Goal: Task Accomplishment & Management: Use online tool/utility

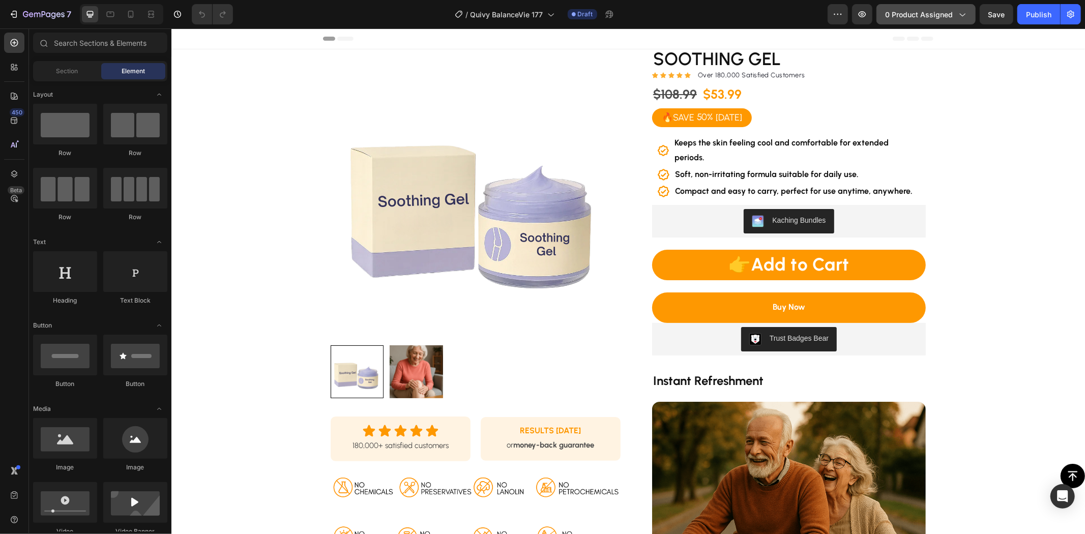
click at [903, 14] on span "0 product assigned" at bounding box center [919, 14] width 68 height 11
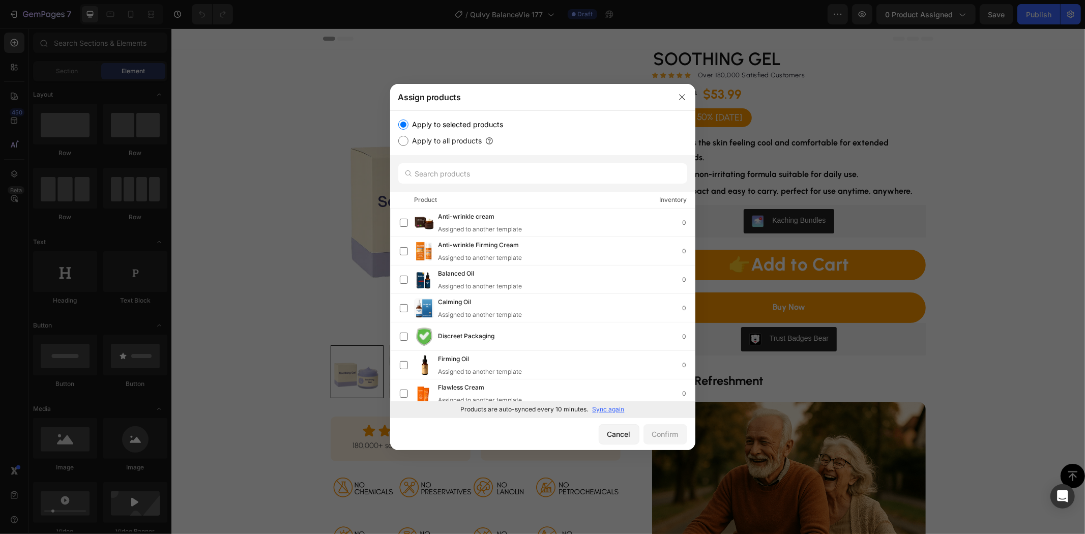
drag, startPoint x: 609, startPoint y: 405, endPoint x: 610, endPoint y: 416, distance: 11.7
click at [609, 405] on p "Sync again" at bounding box center [609, 409] width 32 height 9
click at [471, 168] on input "text" at bounding box center [542, 173] width 289 height 20
paste input "Serenity Spray"
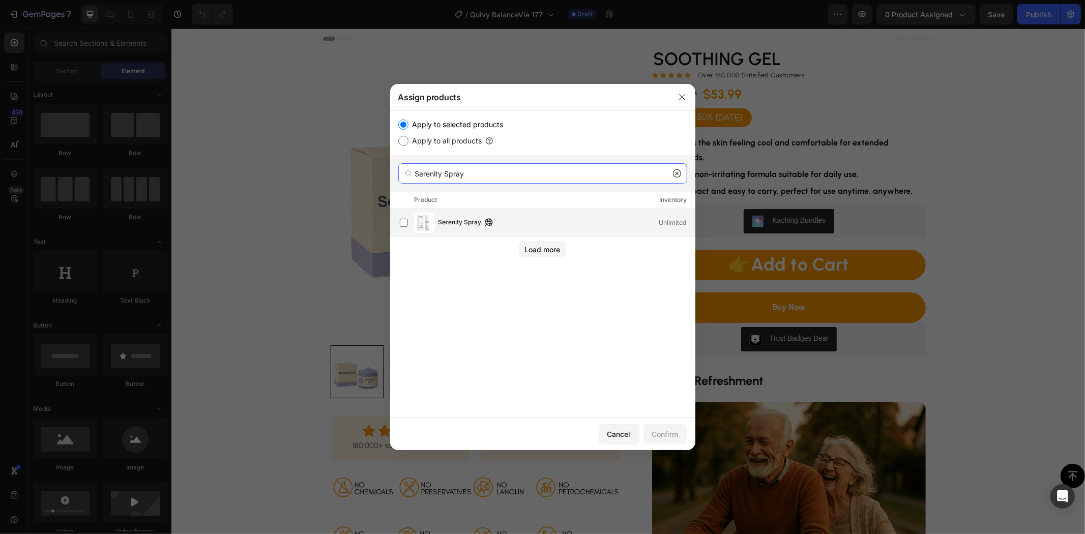
type input "Serenity Spray"
drag, startPoint x: 462, startPoint y: 219, endPoint x: 454, endPoint y: 224, distance: 9.5
click at [460, 218] on span "Serenity Spray" at bounding box center [460, 222] width 43 height 11
click at [662, 434] on div "Confirm" at bounding box center [665, 434] width 26 height 11
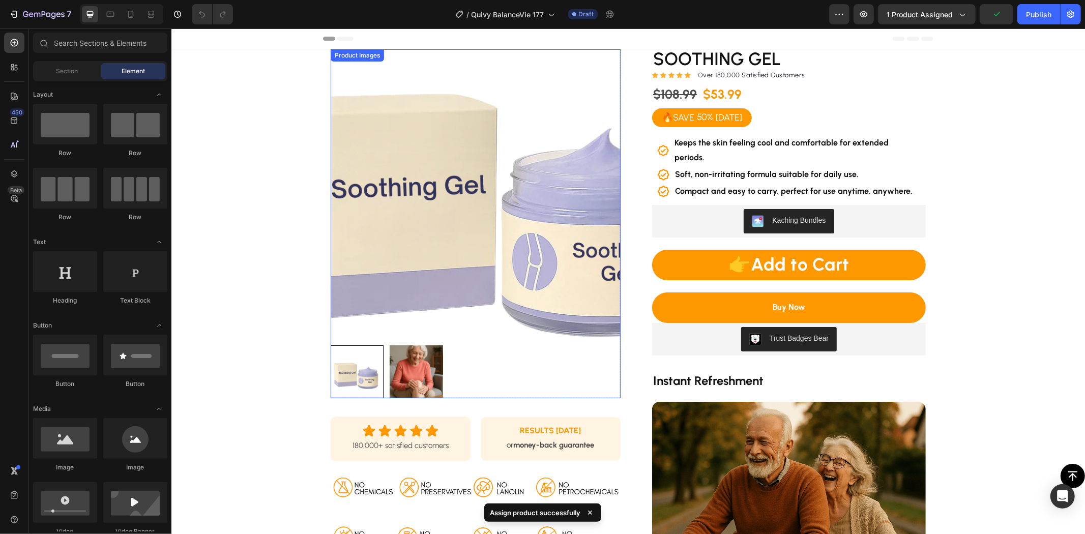
click at [425, 202] on img at bounding box center [475, 194] width 290 height 290
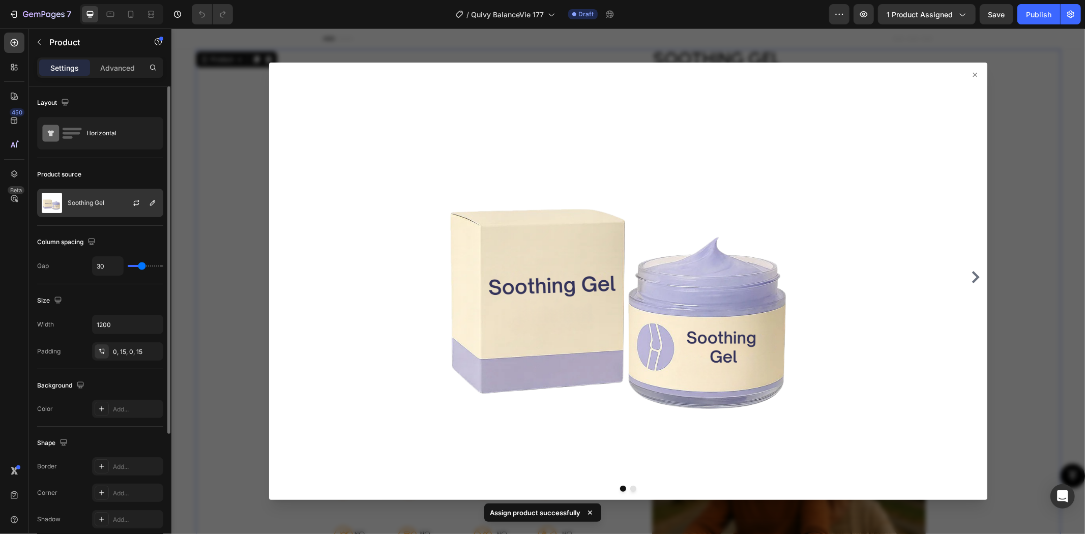
click at [98, 202] on p "Soothing Gel" at bounding box center [86, 202] width 37 height 7
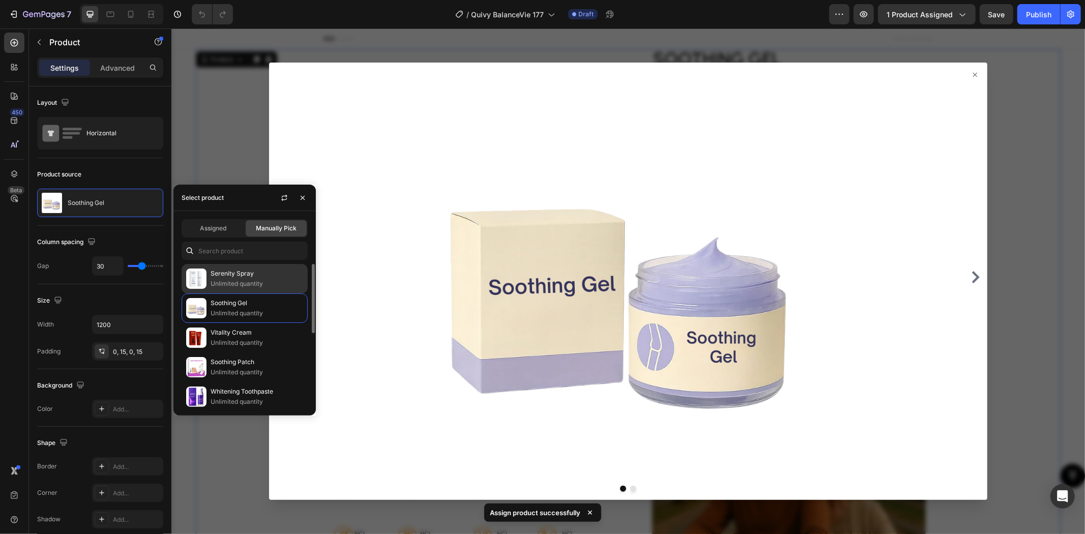
drag, startPoint x: 217, startPoint y: 277, endPoint x: 225, endPoint y: 280, distance: 8.9
click at [218, 276] on p "Serenity Spray" at bounding box center [257, 274] width 93 height 10
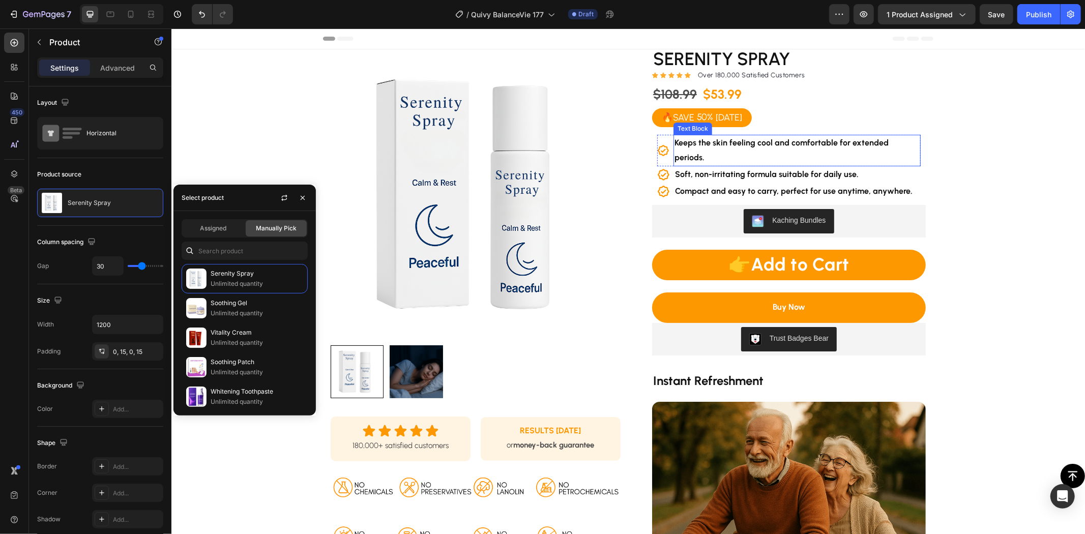
click at [758, 142] on strong "Keeps the skin feeling cool and comfortable for extended periods." at bounding box center [781, 149] width 214 height 24
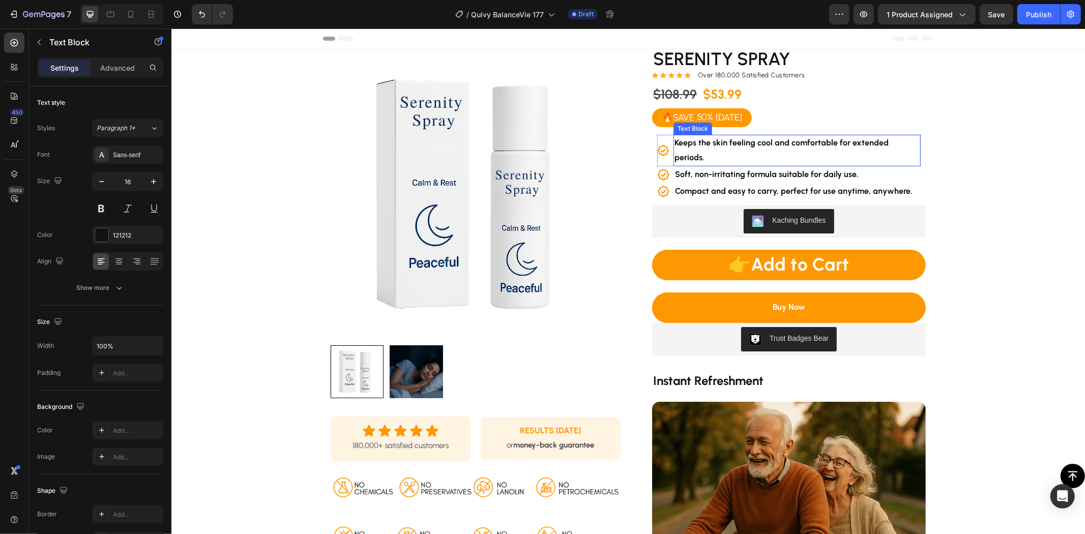
click at [758, 142] on strong "Keeps the skin feeling cool and comfortable for extended periods." at bounding box center [781, 149] width 214 height 24
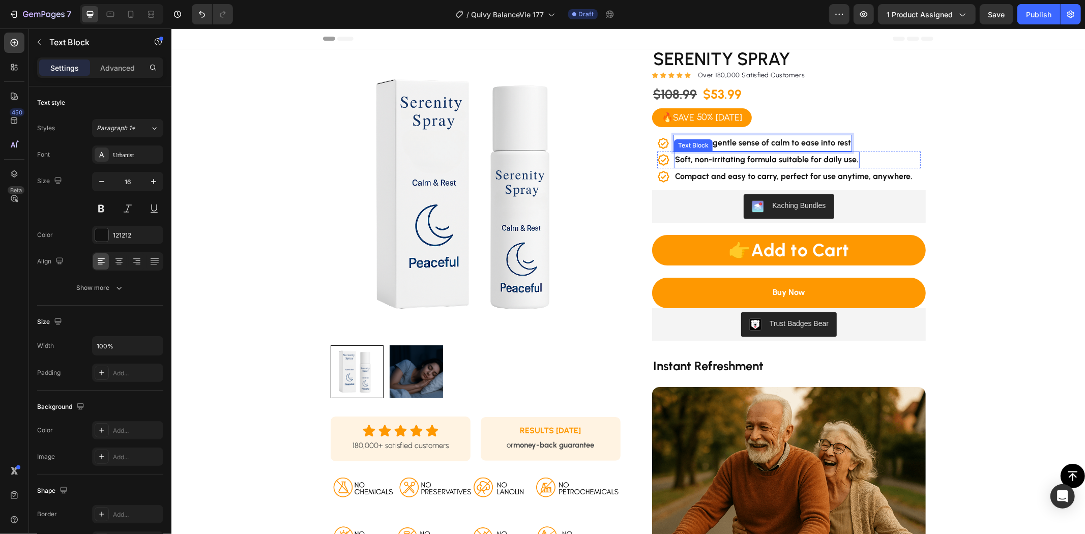
click at [765, 160] on strong "Soft, non-irritating formula suitable for daily use." at bounding box center [767, 159] width 184 height 10
click at [788, 176] on strong "Compact and easy to carry, perfect for use anytime, anywhere." at bounding box center [794, 176] width 238 height 10
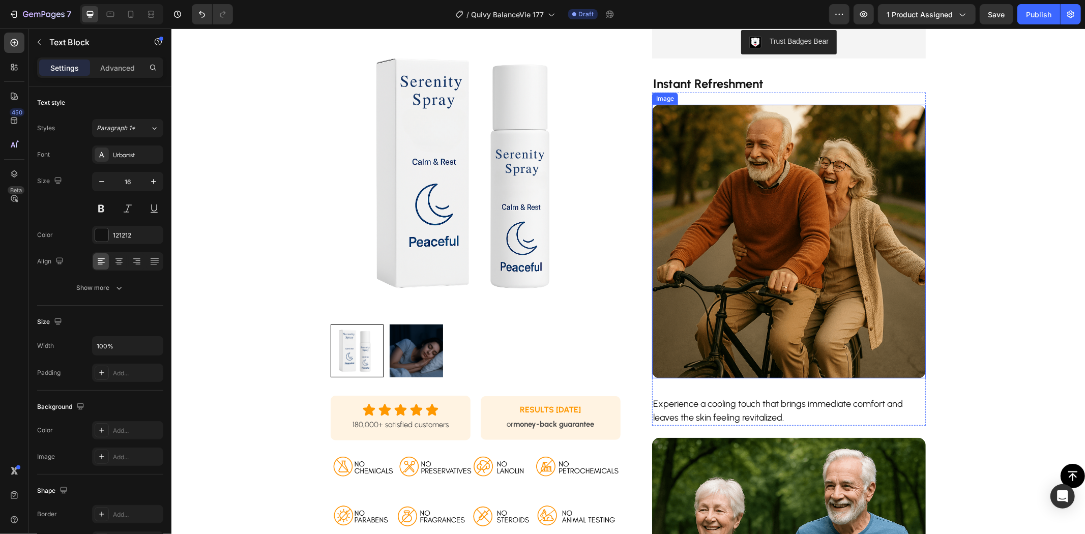
scroll to position [113, 0]
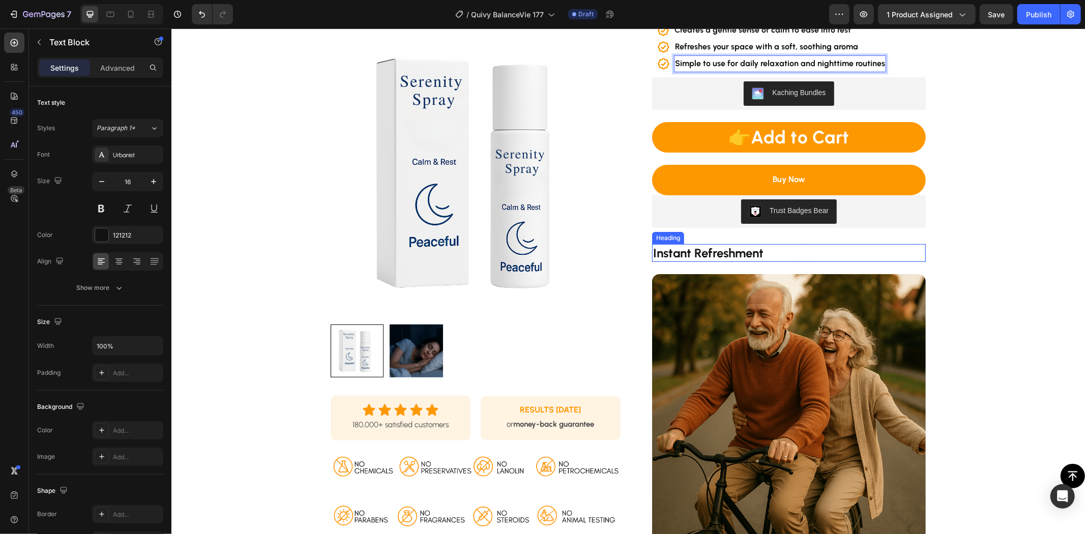
click at [709, 250] on strong "Instant Refreshment" at bounding box center [708, 252] width 110 height 15
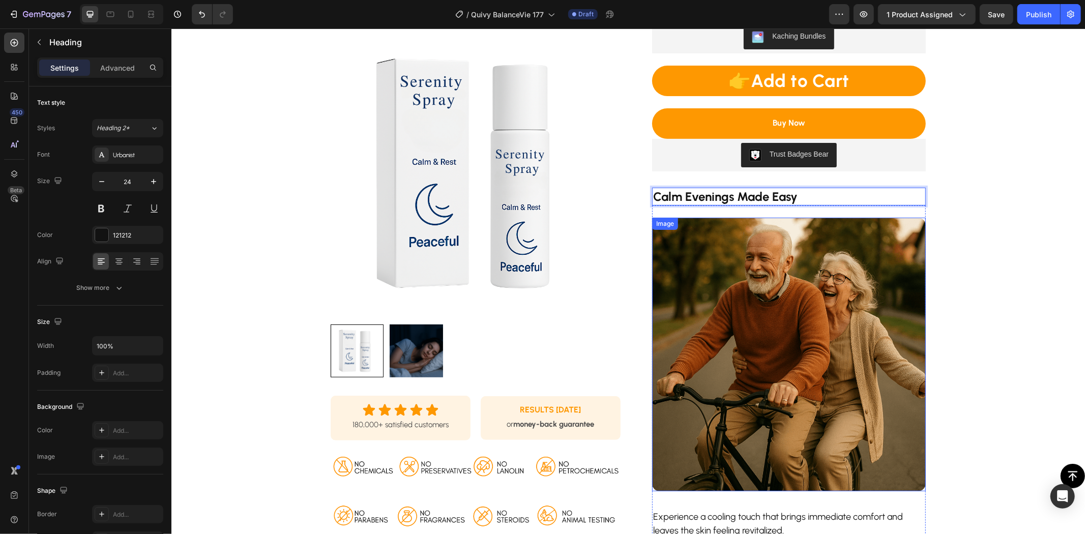
scroll to position [395, 0]
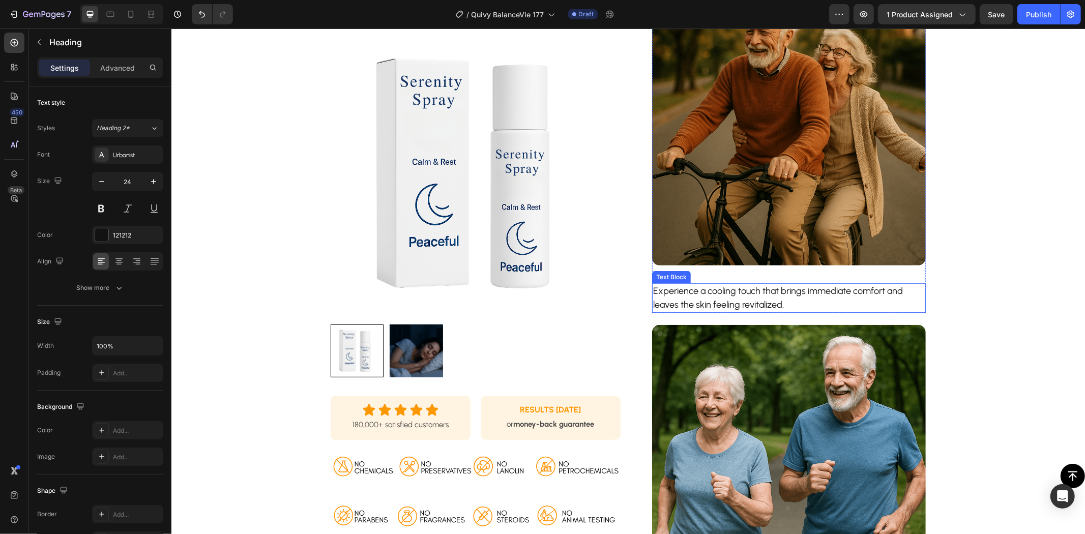
click at [725, 288] on p "Experience a cooling touch that brings immediate comfort and leaves the skin fe…" at bounding box center [789, 297] width 272 height 27
click at [726, 292] on p "Experience a cooling touch that brings immediate comfort and leaves the skin fe…" at bounding box center [789, 297] width 272 height 27
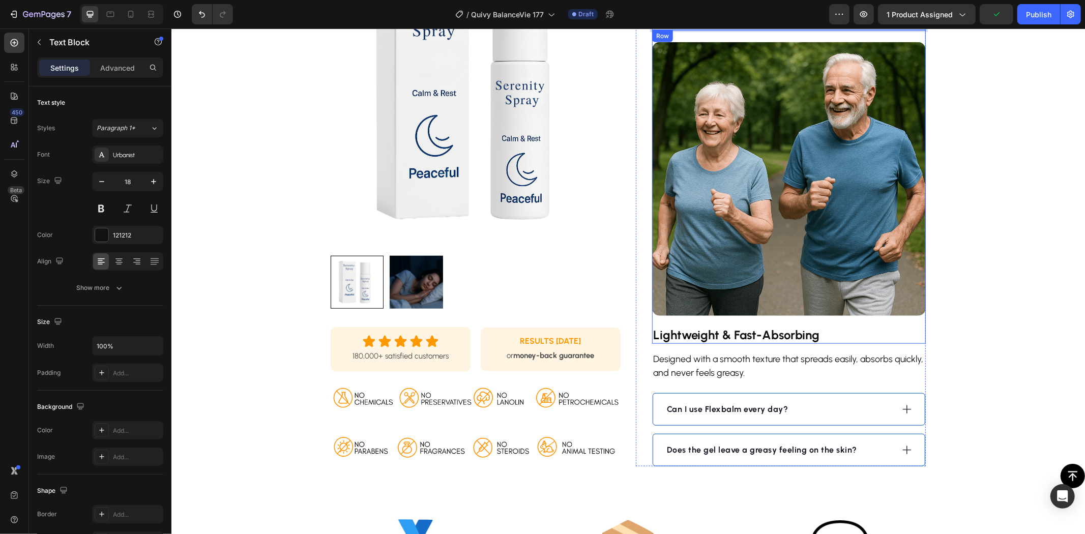
scroll to position [791, 0]
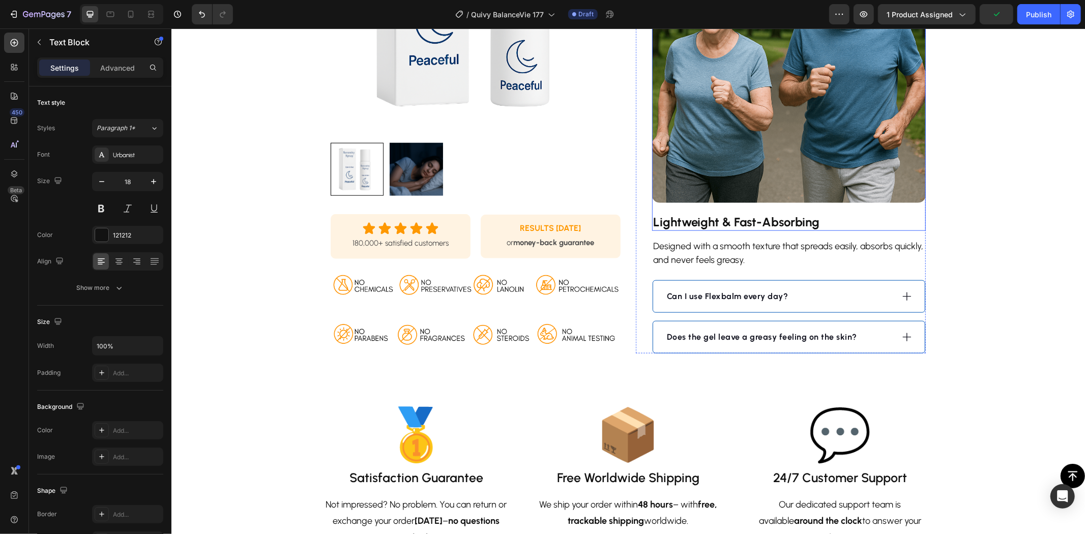
click at [751, 219] on strong "Lightweight & Fast-Absorbing" at bounding box center [736, 221] width 166 height 15
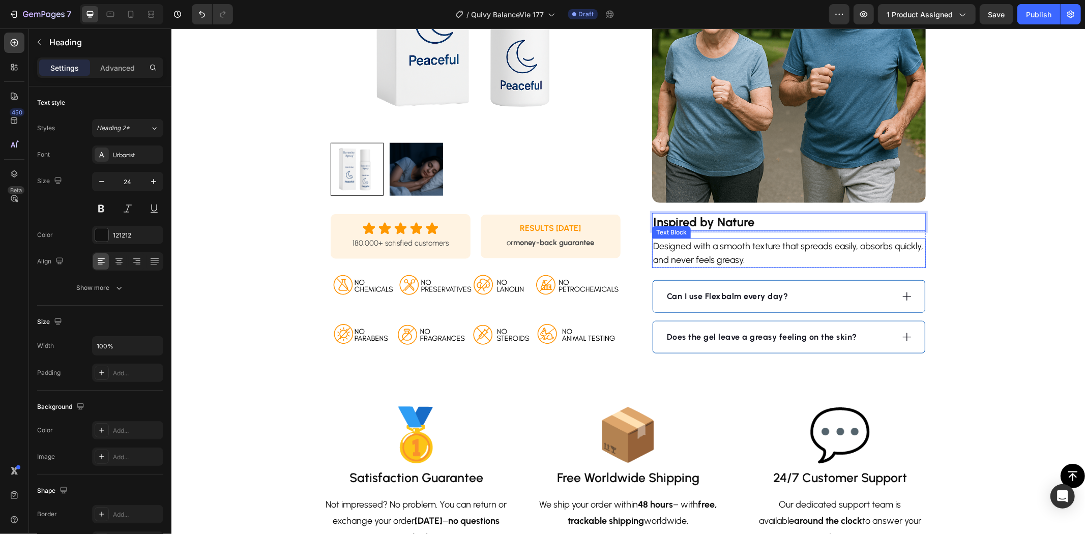
click at [739, 250] on p "Designed with a smooth texture that spreads easily, absorbs quickly, and never …" at bounding box center [789, 252] width 272 height 27
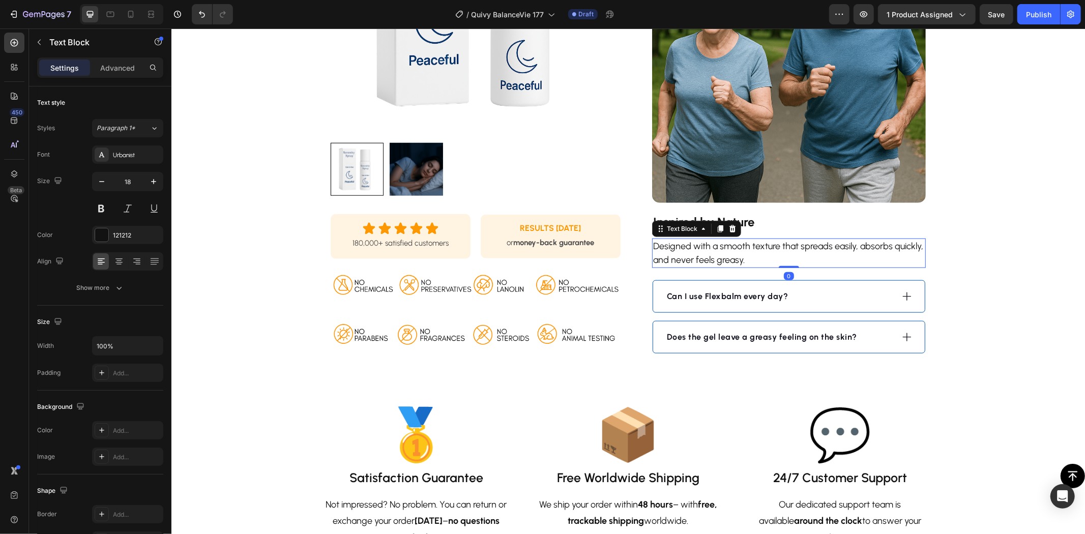
click at [737, 250] on p "Designed with a smooth texture that spreads easily, absorbs quickly, and never …" at bounding box center [789, 252] width 272 height 27
click at [840, 292] on div "Can I use Flexbalm every day?" at bounding box center [779, 296] width 228 height 15
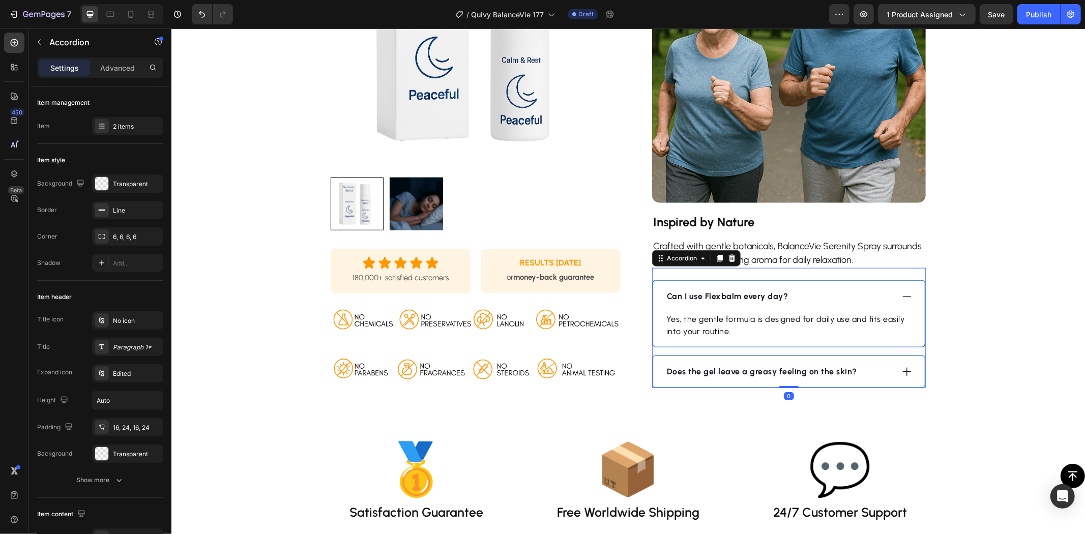
click at [724, 295] on strong "Can I use Flexbalm every day?" at bounding box center [728, 296] width 122 height 10
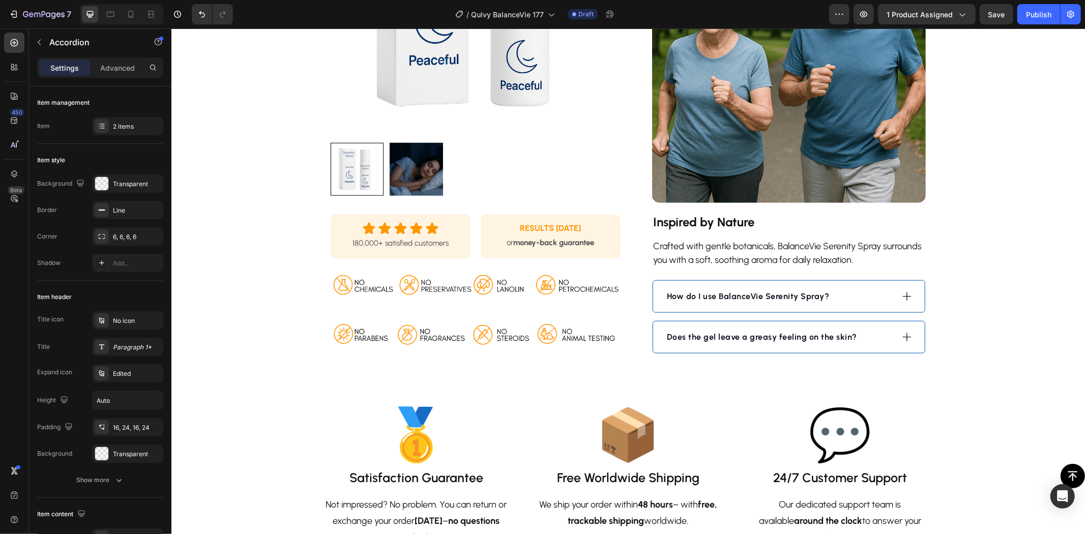
drag, startPoint x: 862, startPoint y: 293, endPoint x: 796, endPoint y: 306, distance: 67.0
click at [862, 292] on div "How do I use BalanceVie Serenity Spray?" at bounding box center [779, 296] width 228 height 15
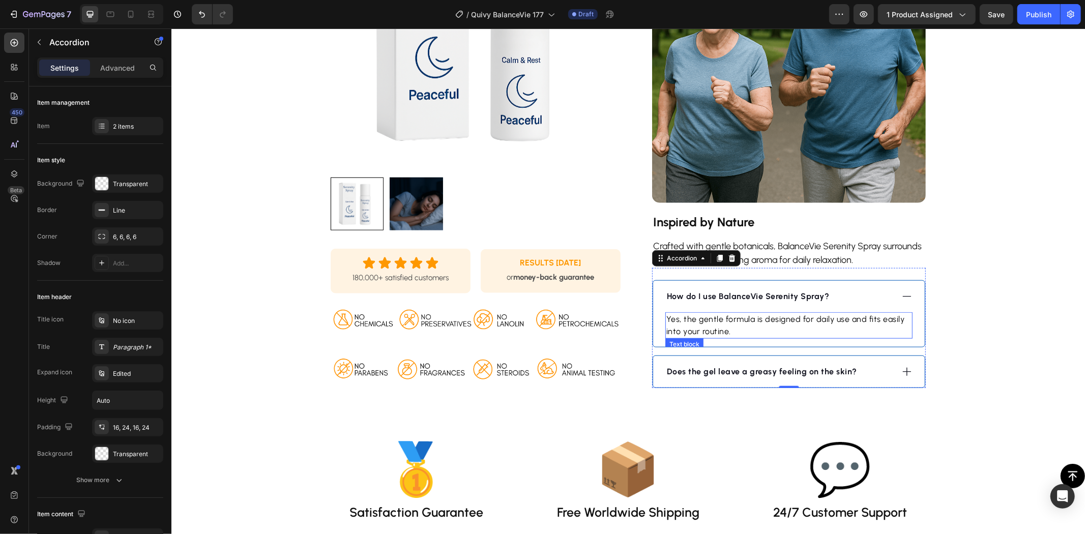
click at [728, 317] on p "Yes, the gentle formula is designed for daily use and fits easily into your rou…" at bounding box center [788, 325] width 245 height 24
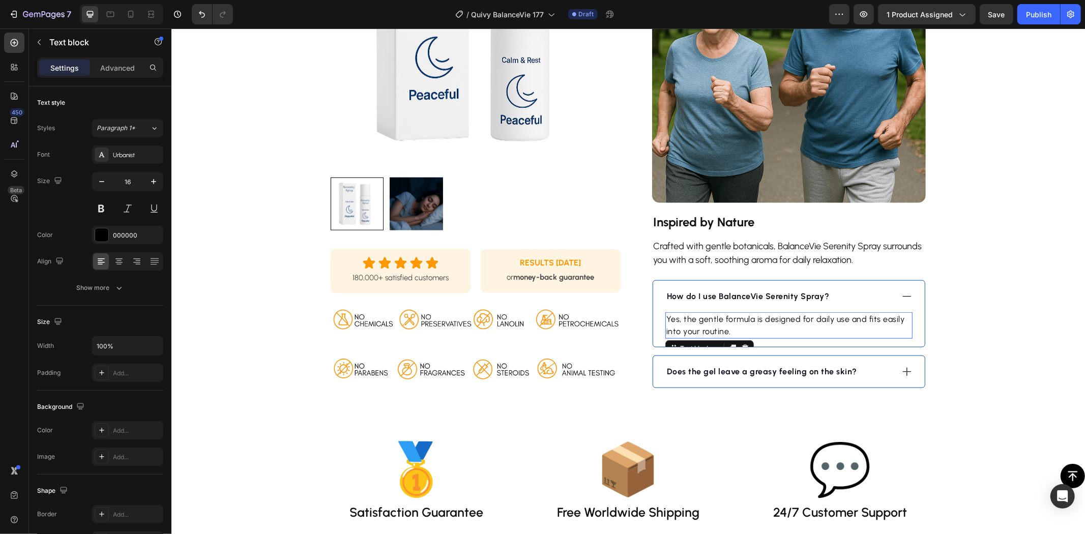
click at [728, 317] on p "Yes, the gentle formula is designed for daily use and fits easily into your rou…" at bounding box center [788, 325] width 245 height 24
drag, startPoint x: 902, startPoint y: 369, endPoint x: 849, endPoint y: 377, distance: 54.0
click at [902, 369] on icon at bounding box center [906, 371] width 11 height 11
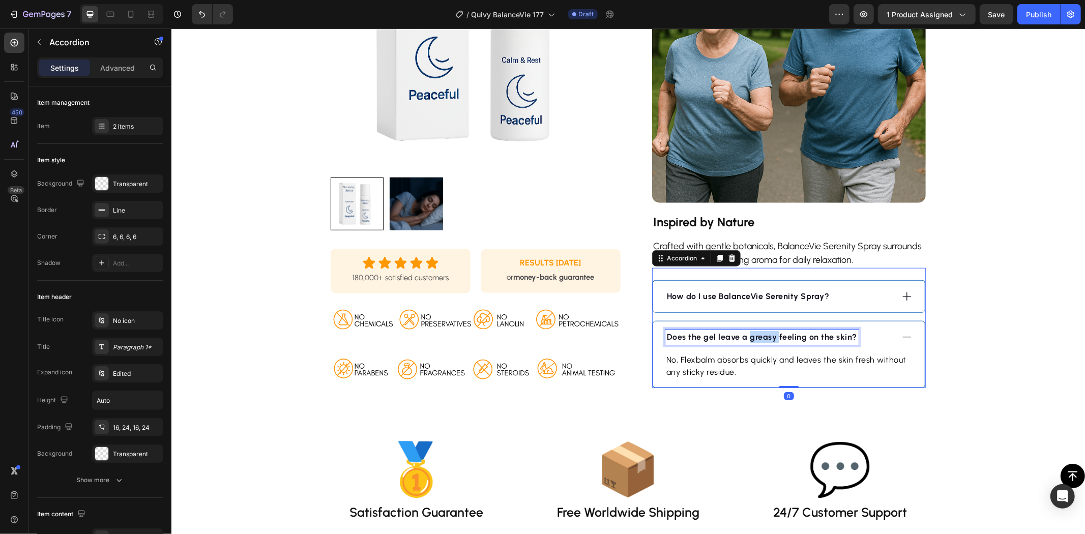
click at [766, 333] on strong "Does the gel leave a greasy feeling on the skin?" at bounding box center [762, 337] width 190 height 10
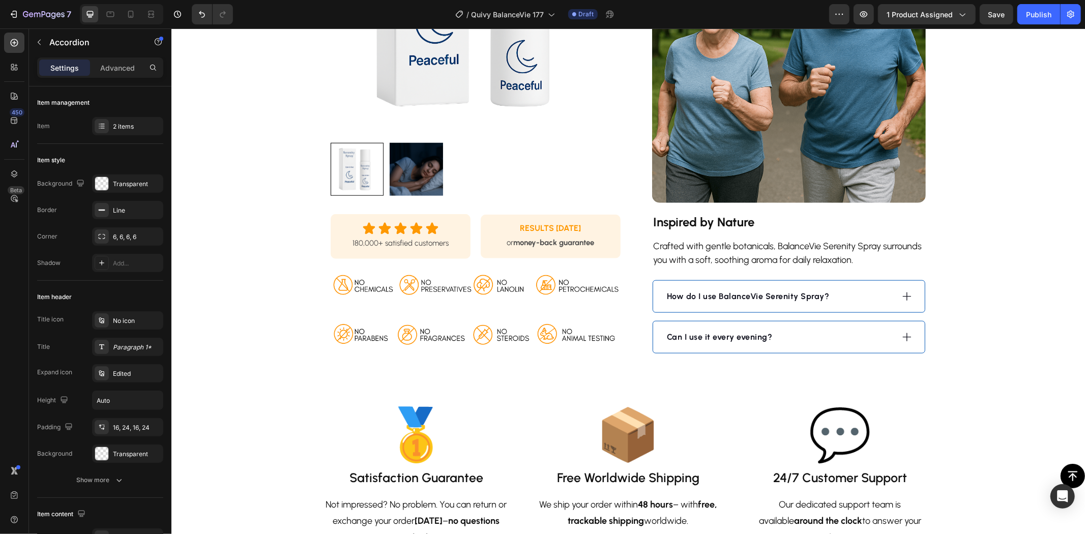
click at [878, 333] on div "Can I use it every evening?" at bounding box center [779, 336] width 228 height 15
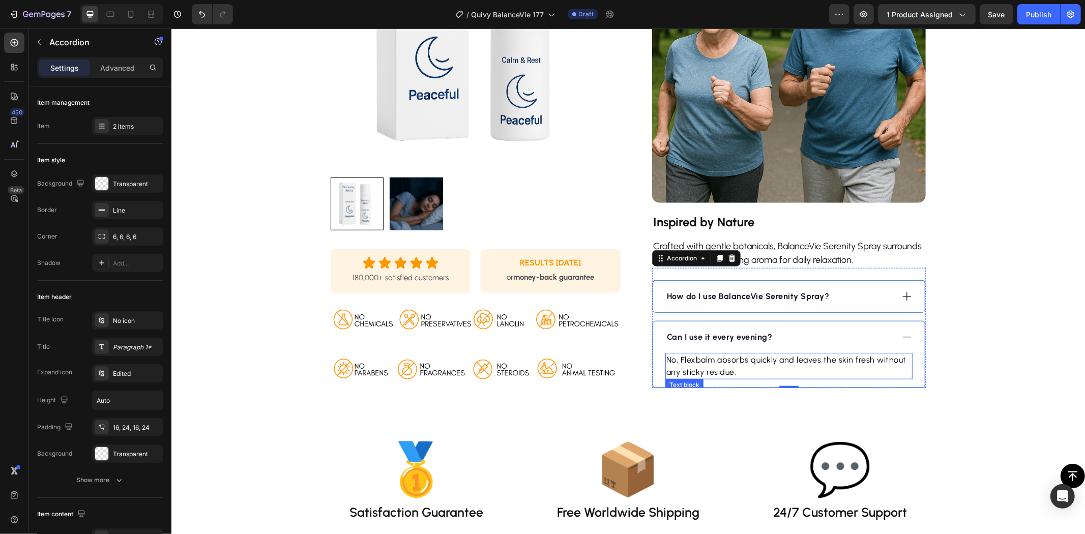
click at [731, 359] on p "No, Flexbalm absorbs quickly and leaves the skin fresh without any sticky resid…" at bounding box center [788, 366] width 245 height 24
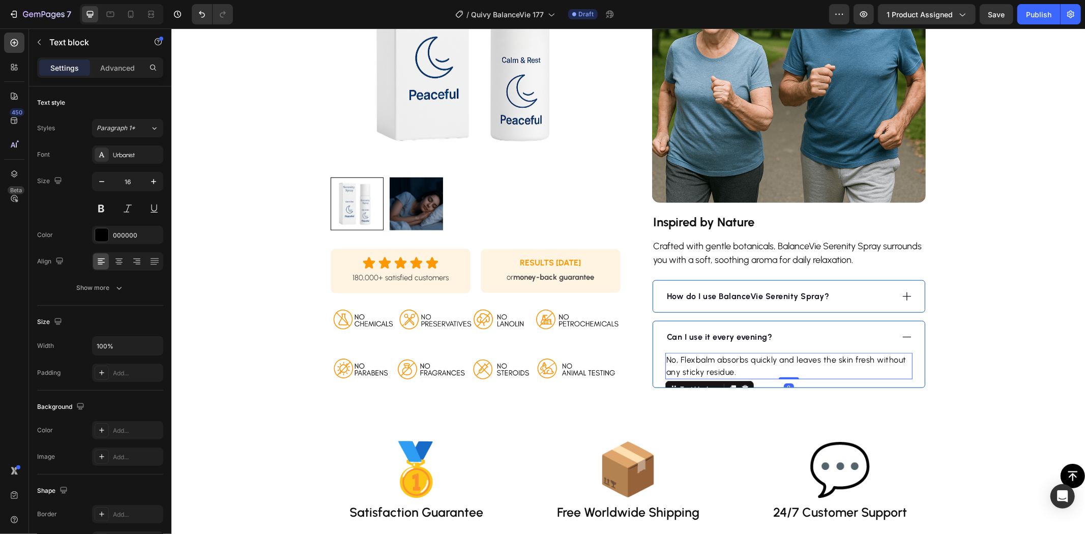
click at [731, 359] on p "No, Flexbalm absorbs quickly and leaves the skin fresh without any sticky resid…" at bounding box center [788, 366] width 245 height 24
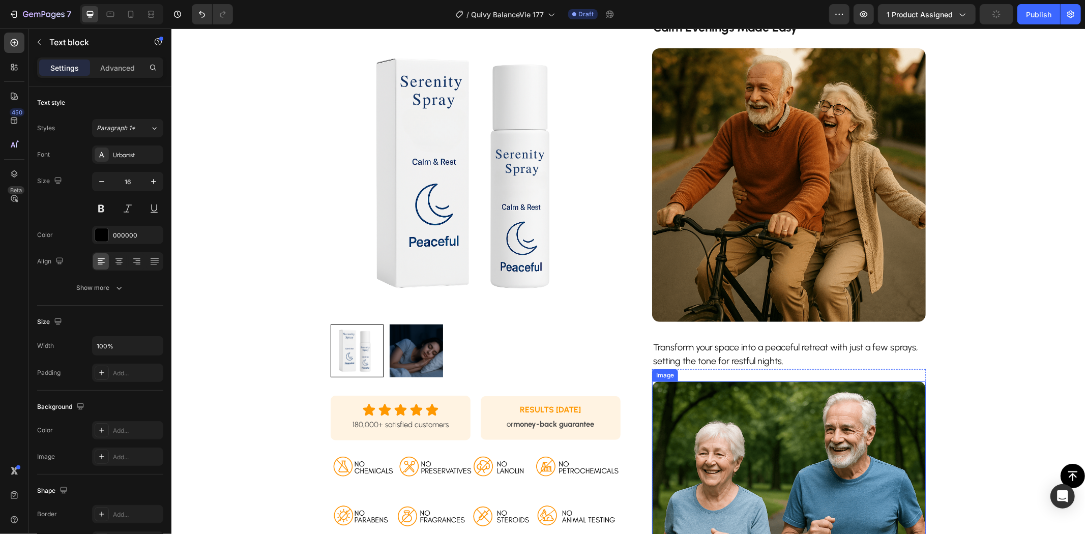
scroll to position [169, 0]
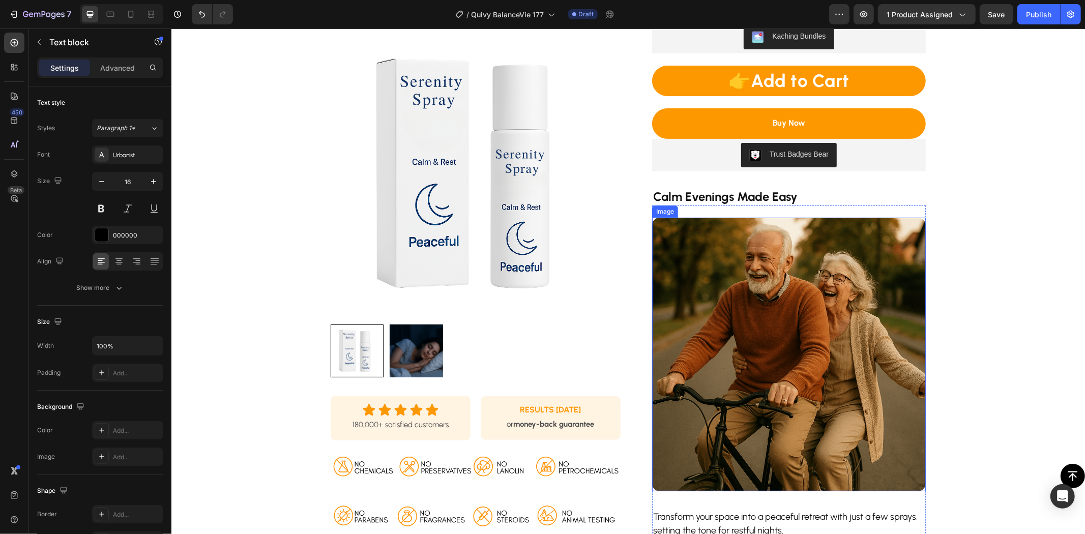
click at [737, 312] on img at bounding box center [789, 354] width 274 height 274
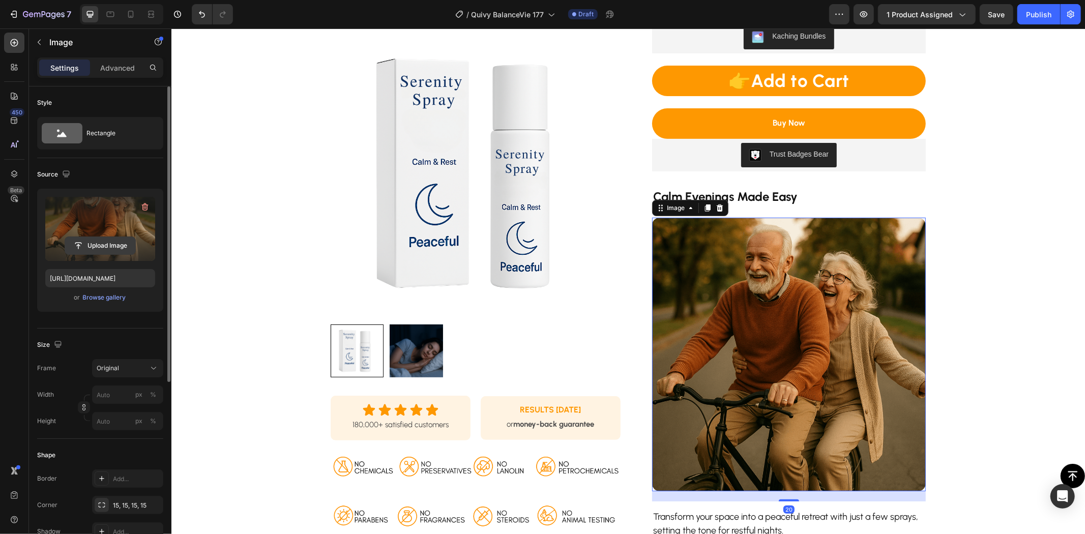
click at [96, 245] on input "file" at bounding box center [100, 245] width 70 height 17
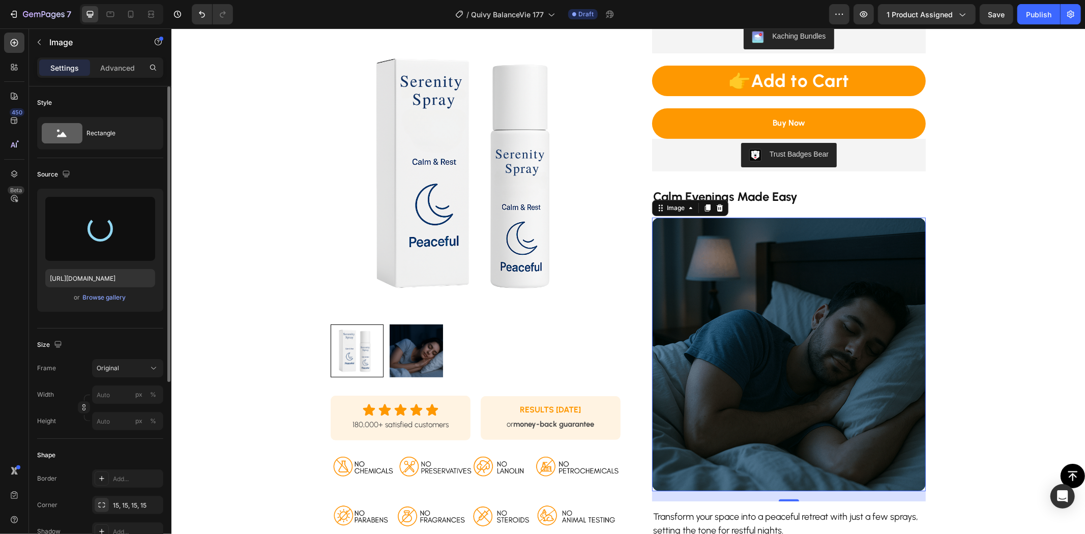
type input "[URL][DOMAIN_NAME]"
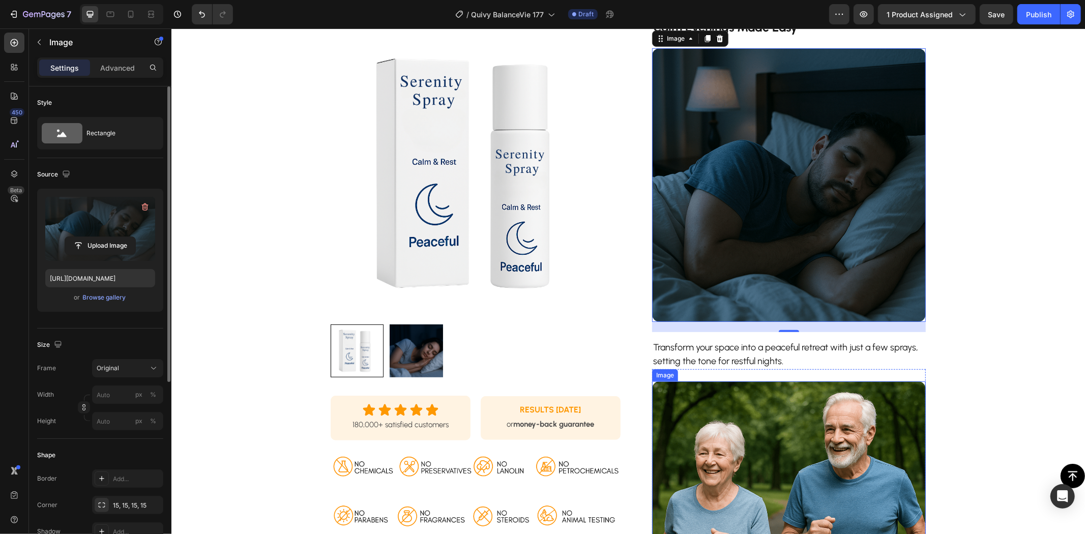
click at [761, 419] on img at bounding box center [789, 518] width 274 height 274
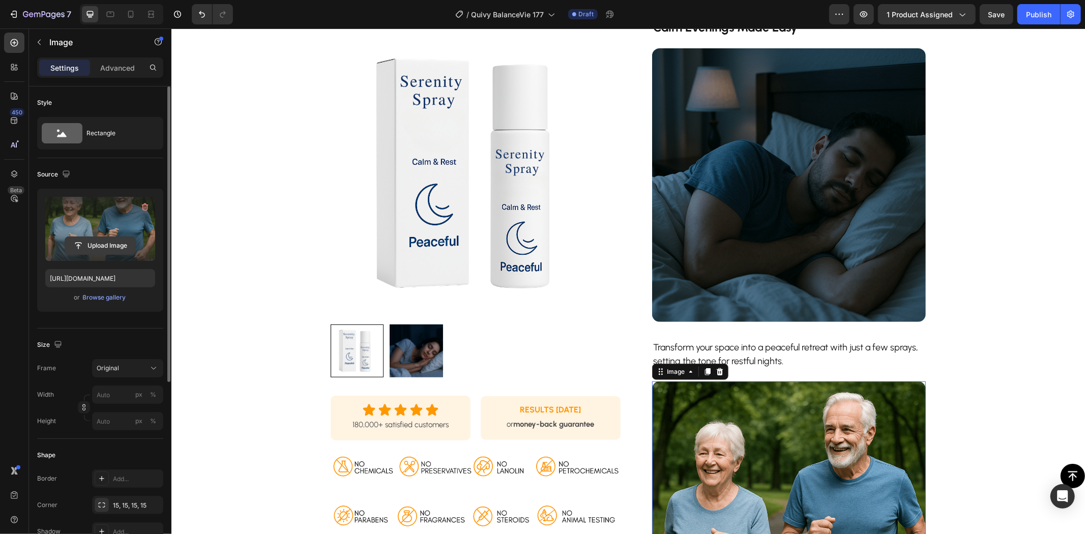
click at [116, 247] on input "file" at bounding box center [100, 245] width 70 height 17
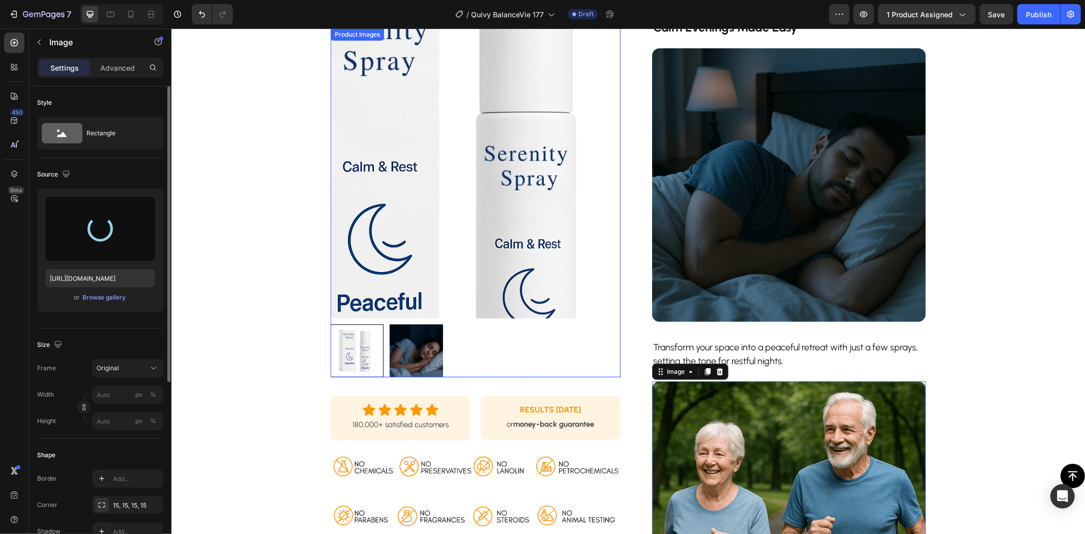
type input "[URL][DOMAIN_NAME]"
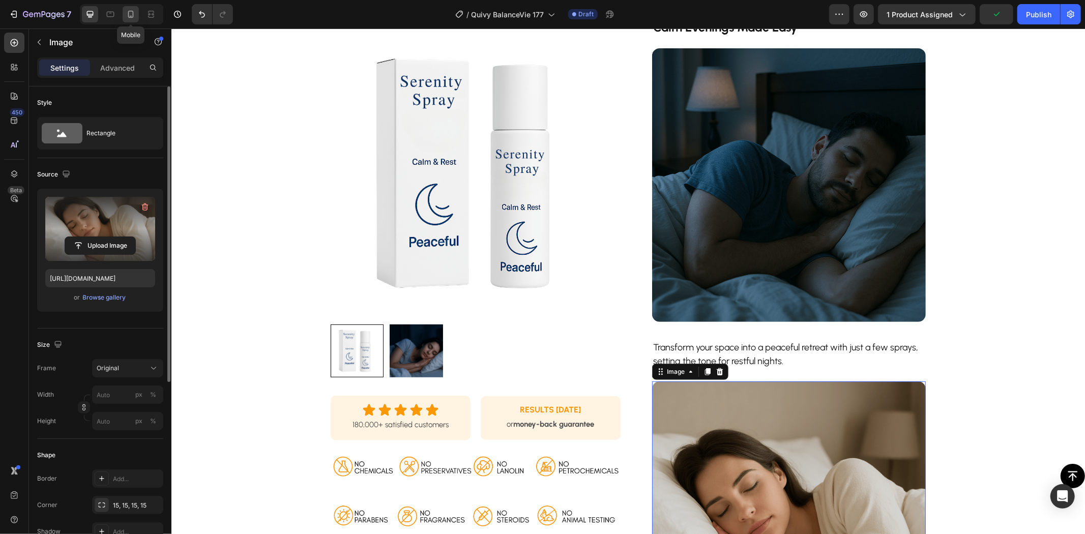
click at [130, 15] on icon at bounding box center [131, 14] width 10 height 10
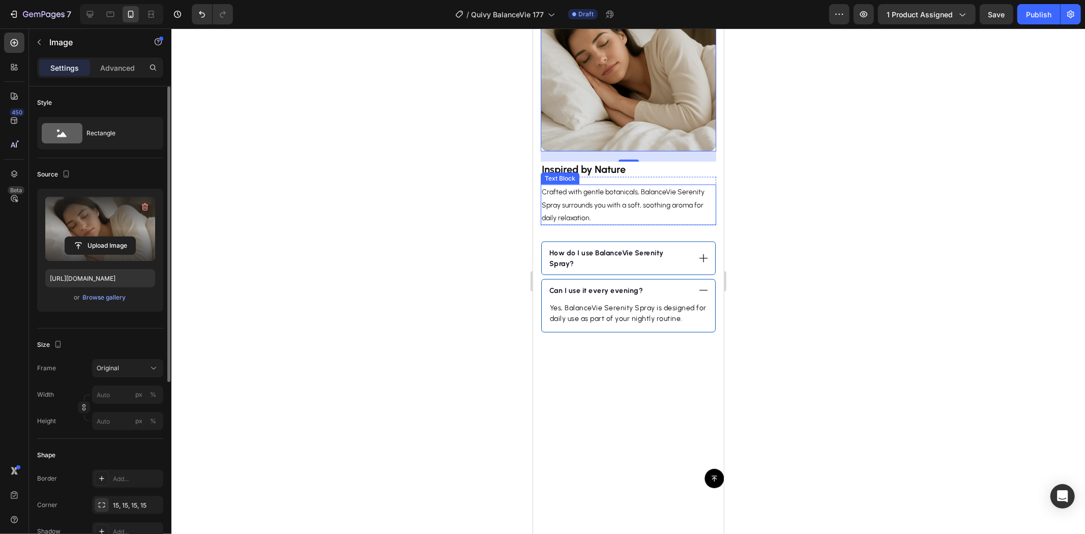
scroll to position [653, 0]
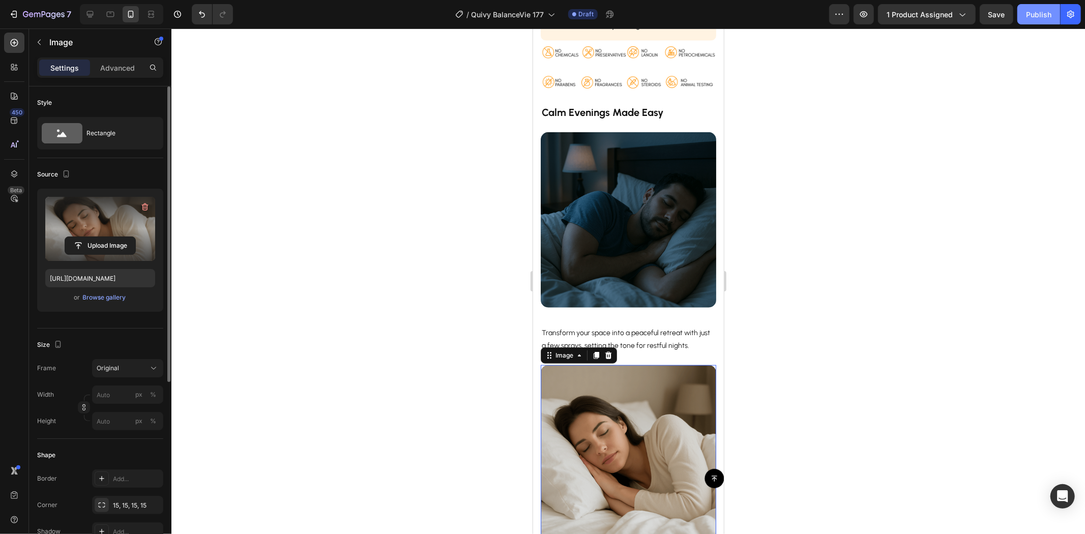
click at [1036, 15] on div "Publish" at bounding box center [1038, 14] width 25 height 11
